Goal: Information Seeking & Learning: Learn about a topic

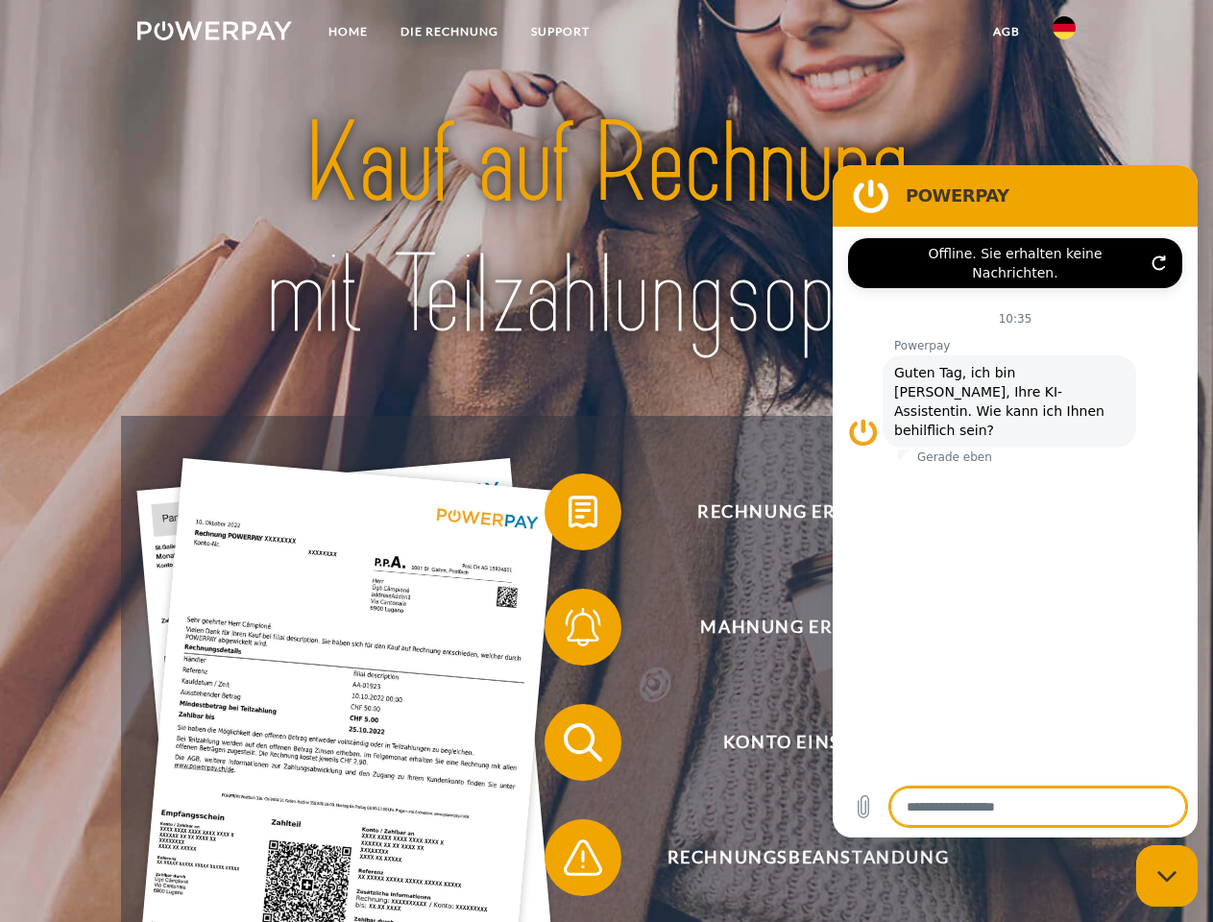
click at [214, 34] on img at bounding box center [214, 30] width 155 height 19
click at [1064, 34] on img at bounding box center [1063, 27] width 23 height 23
click at [1005, 32] on link "agb" at bounding box center [1007, 31] width 60 height 35
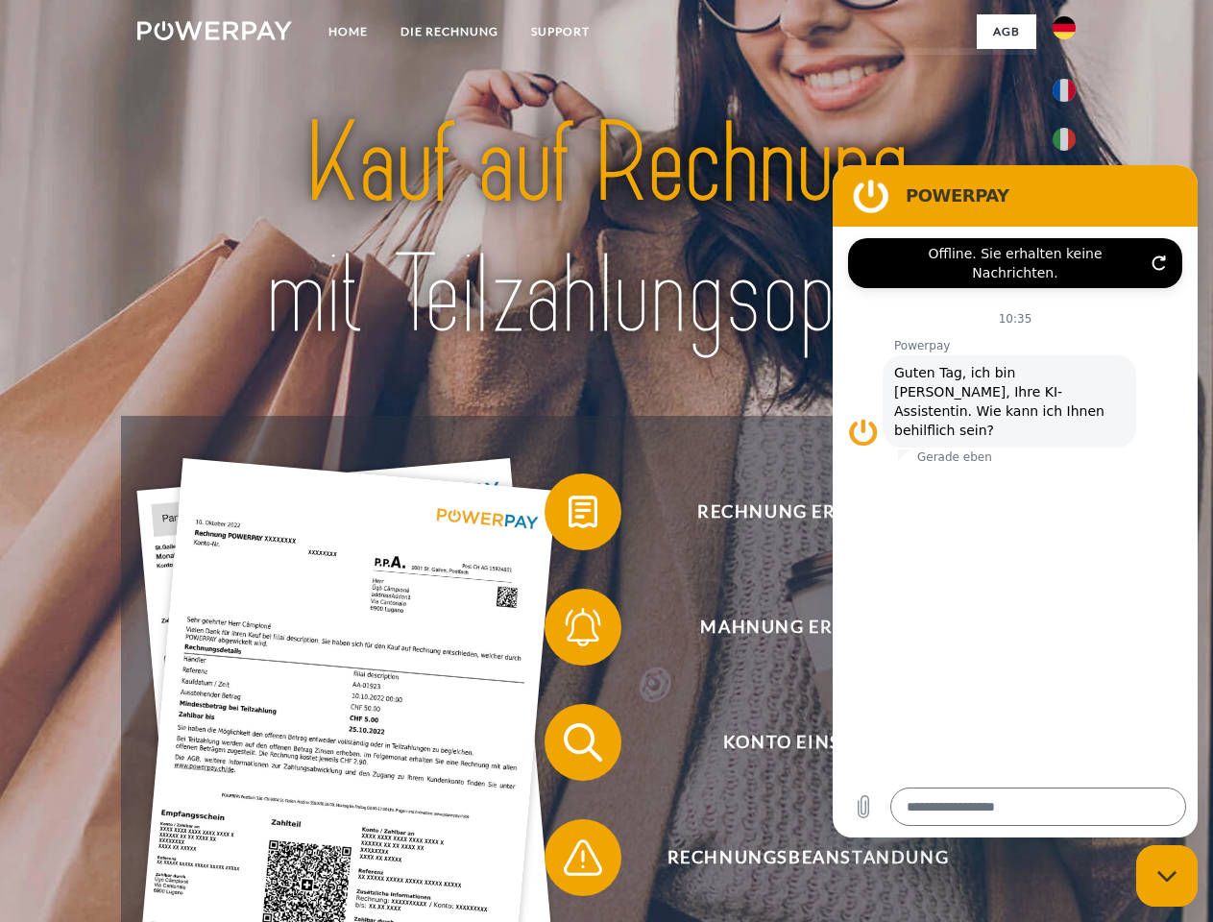
click at [568, 516] on span at bounding box center [554, 512] width 96 height 96
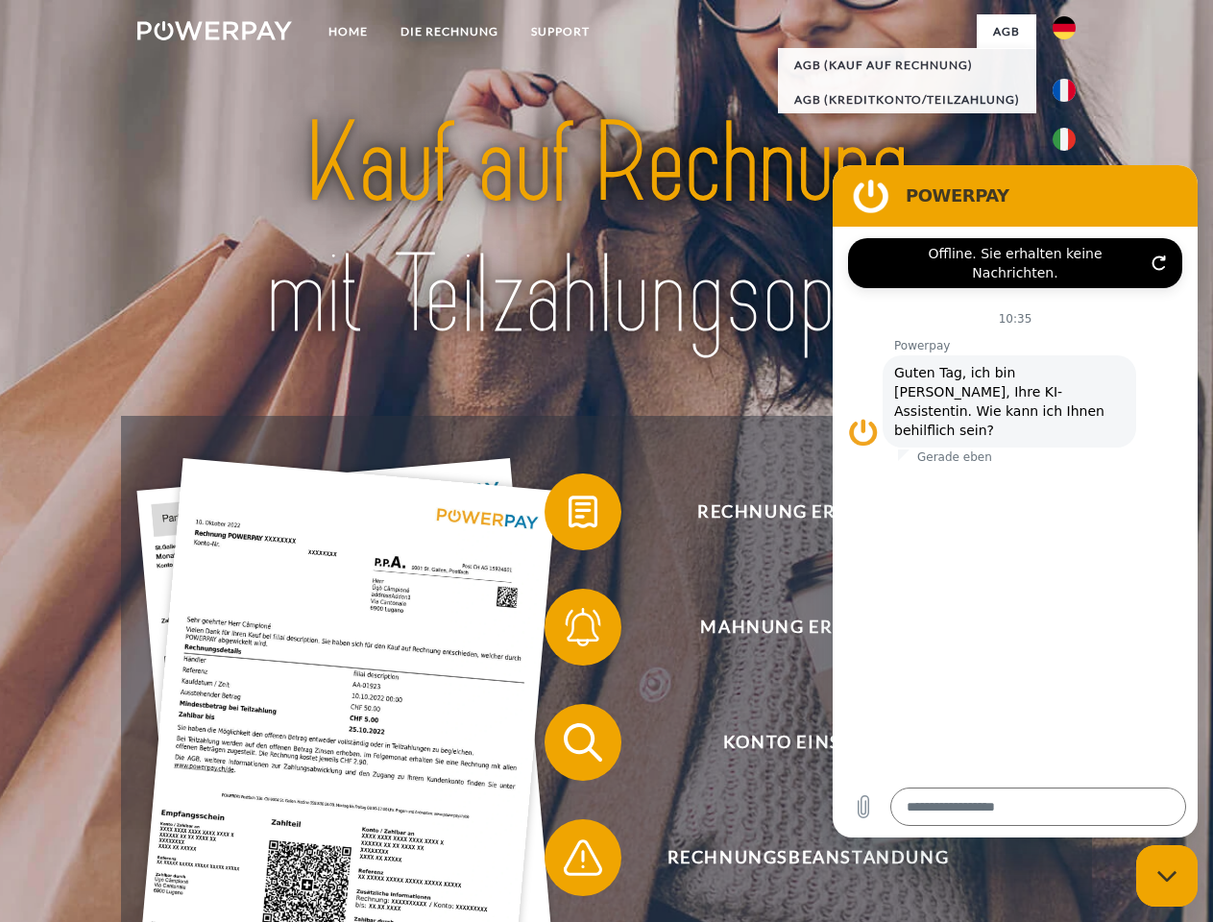
click at [568, 631] on span at bounding box center [554, 627] width 96 height 96
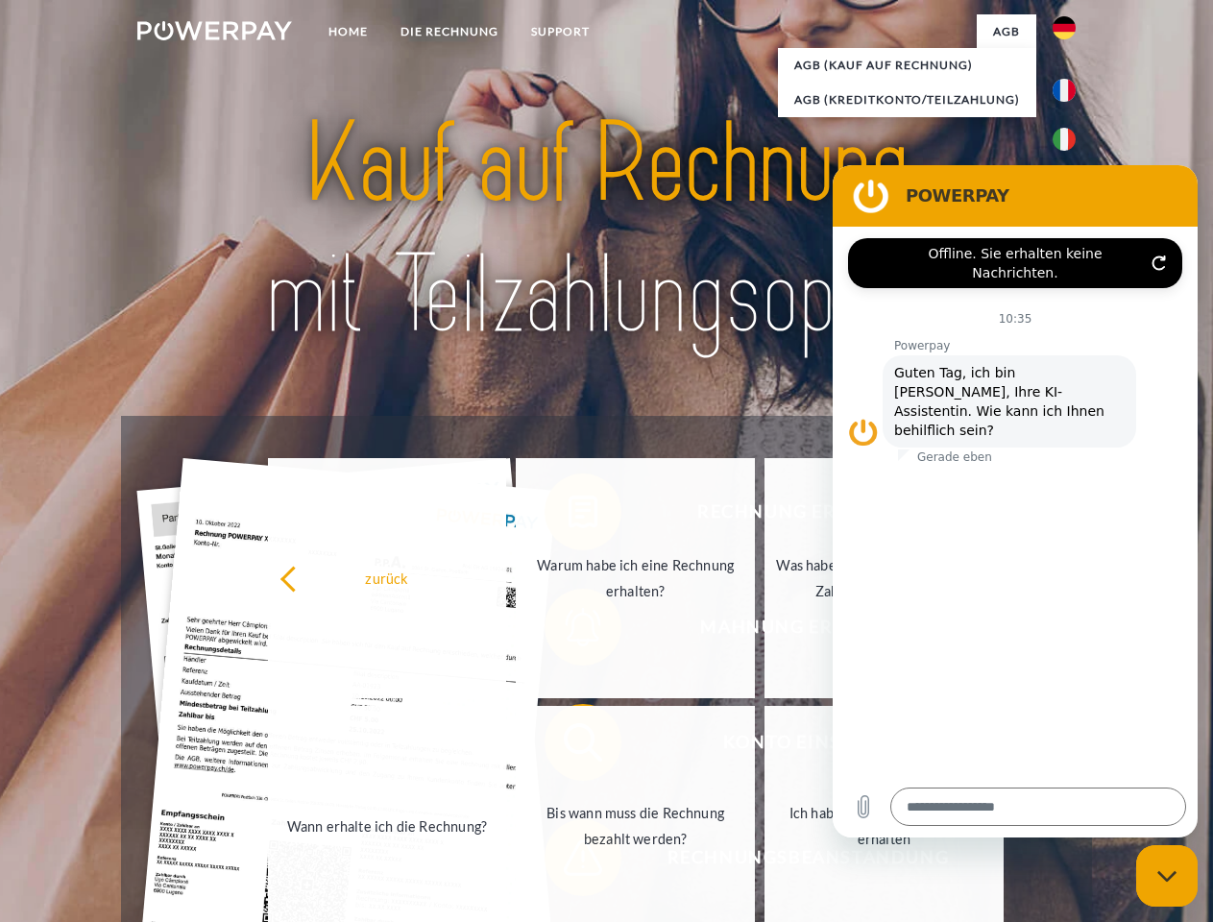
click at [568, 746] on link "Bis wann muss die Rechnung bezahlt werden?" at bounding box center [635, 826] width 239 height 240
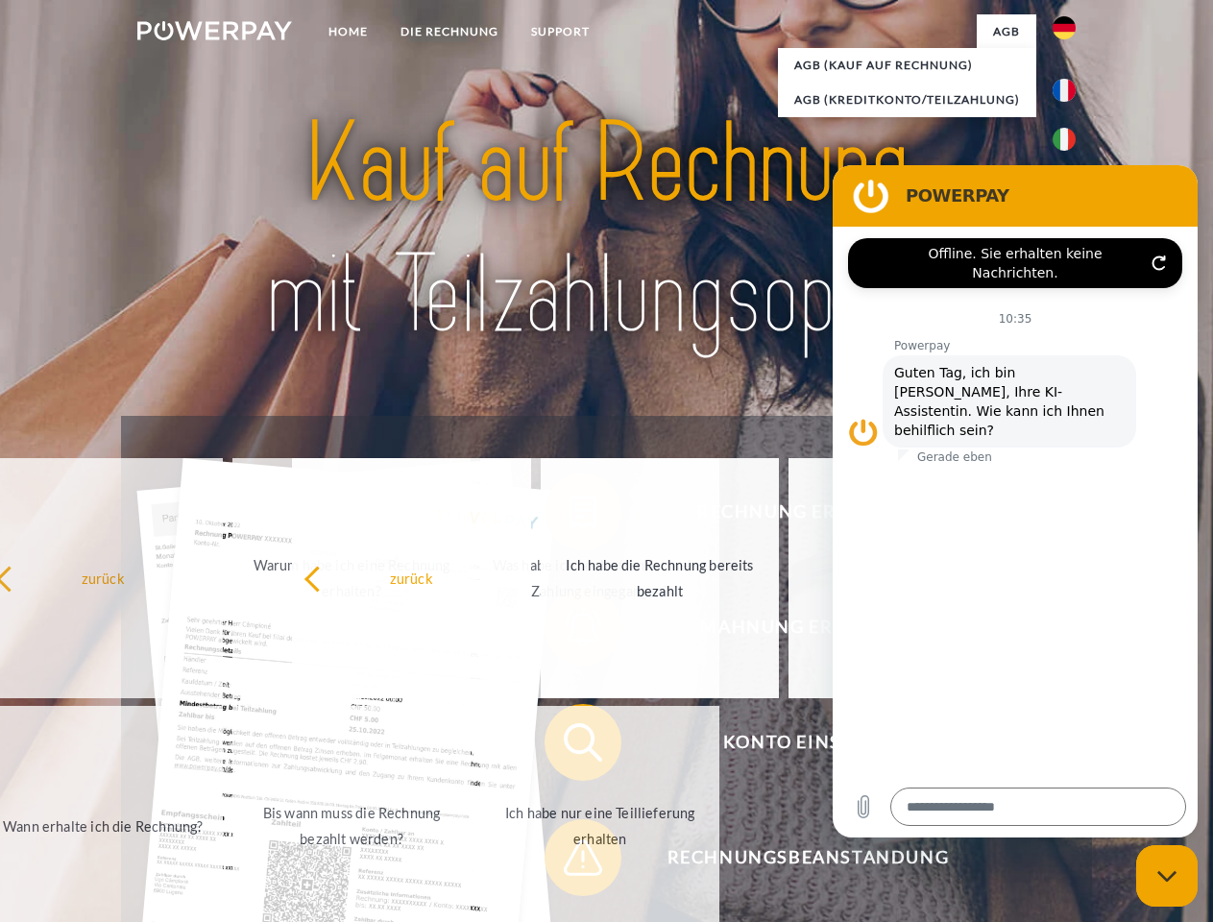
click at [568, 861] on span at bounding box center [554, 857] width 96 height 96
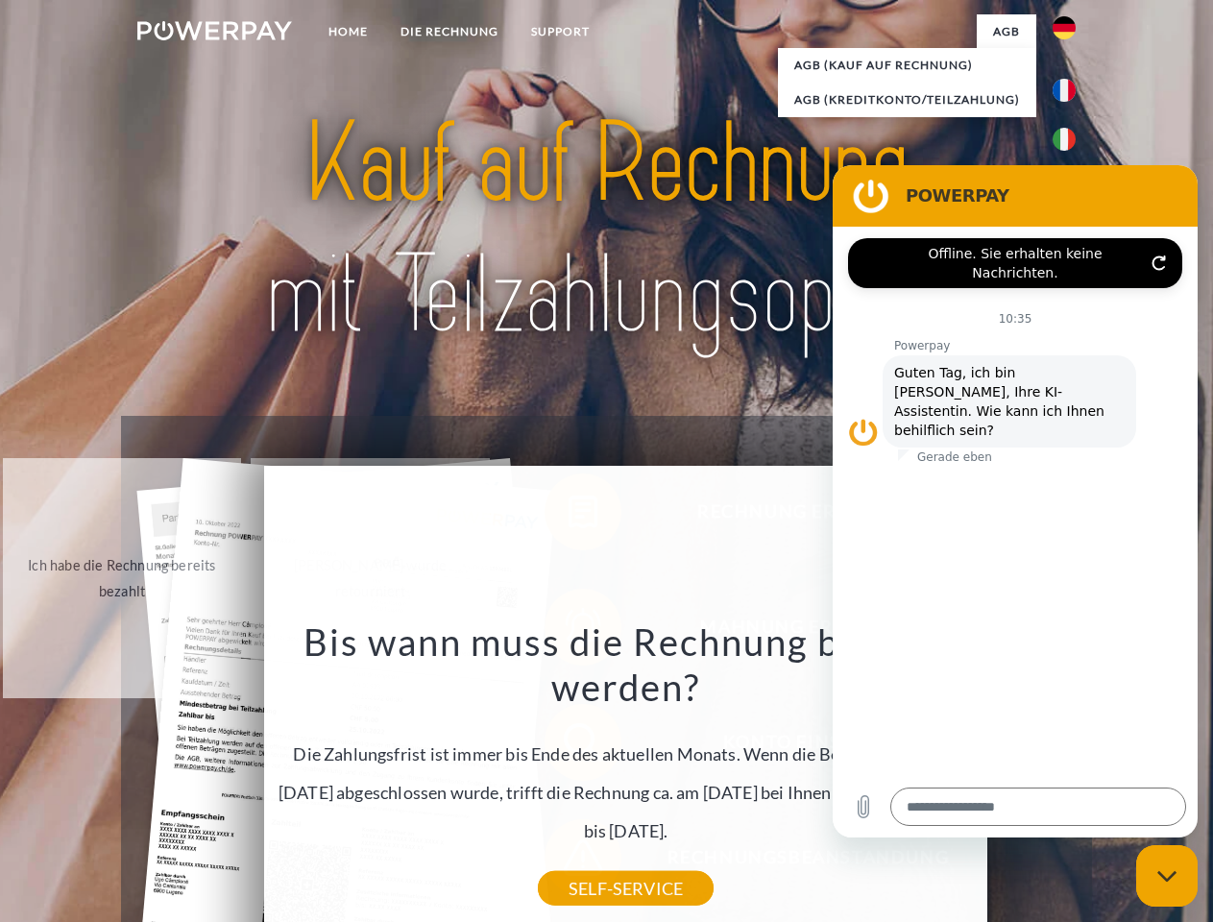
click at [1167, 876] on icon "Messaging-Fenster schließen" at bounding box center [1167, 876] width 20 height 12
type textarea "*"
